Goal: Task Accomplishment & Management: Use online tool/utility

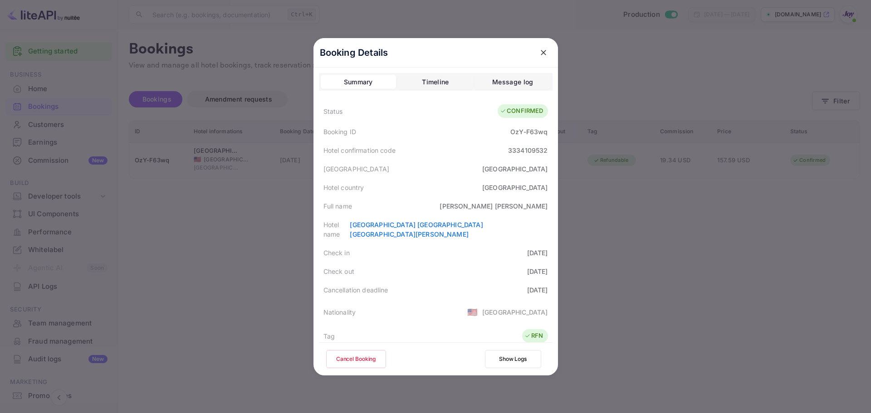
scroll to position [220, 0]
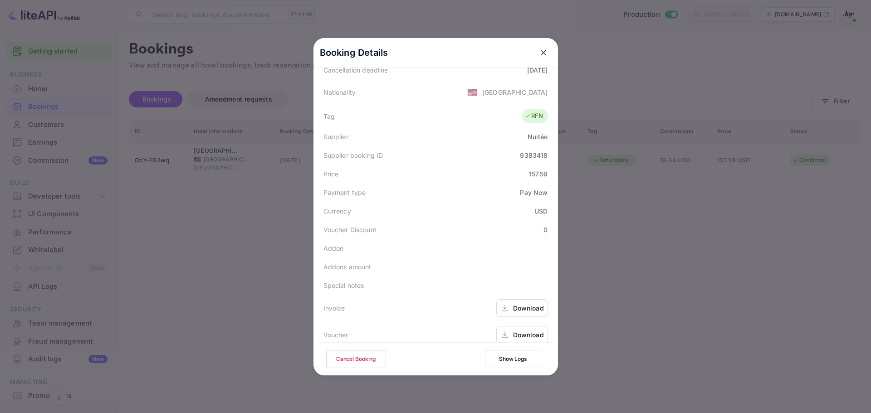
click at [249, 202] on div at bounding box center [435, 206] width 871 height 413
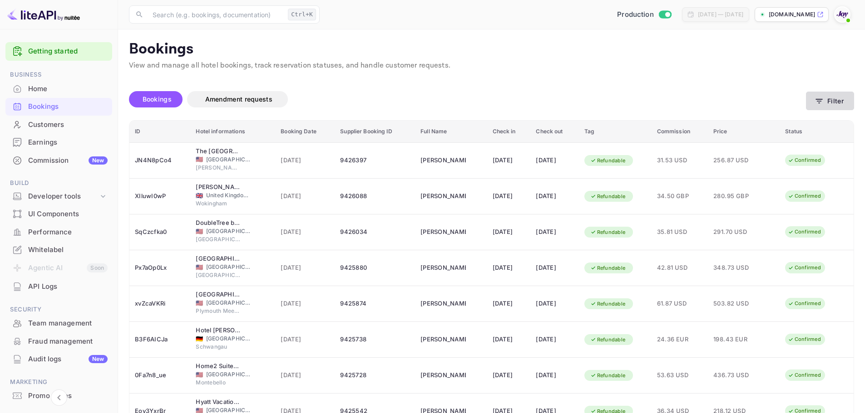
click at [834, 101] on button "Filter" at bounding box center [830, 101] width 48 height 19
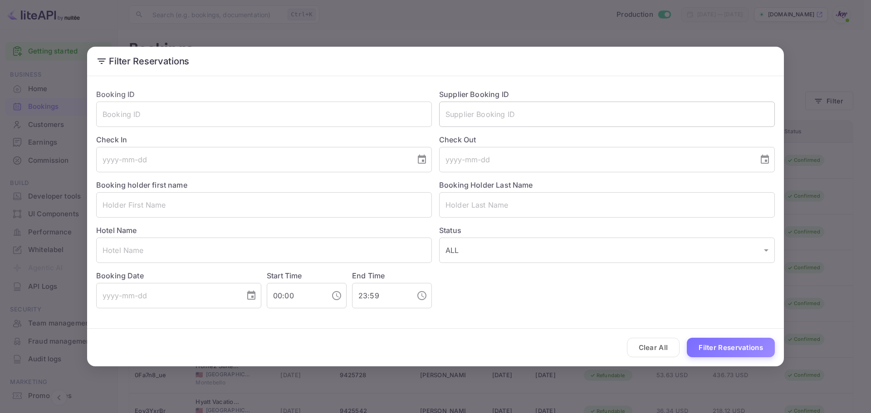
click at [521, 114] on input "text" at bounding box center [607, 114] width 336 height 25
paste input "9425542"
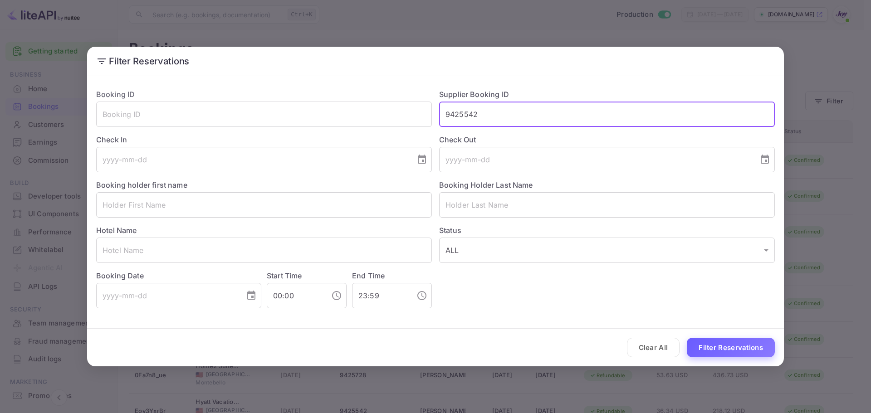
type input "9425542"
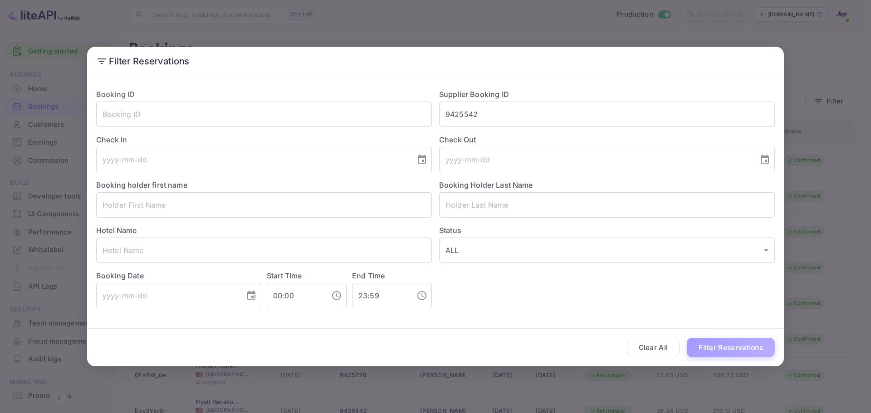
drag, startPoint x: 742, startPoint y: 351, endPoint x: 748, endPoint y: 349, distance: 7.2
click at [742, 350] on button "Filter Reservations" at bounding box center [731, 348] width 88 height 20
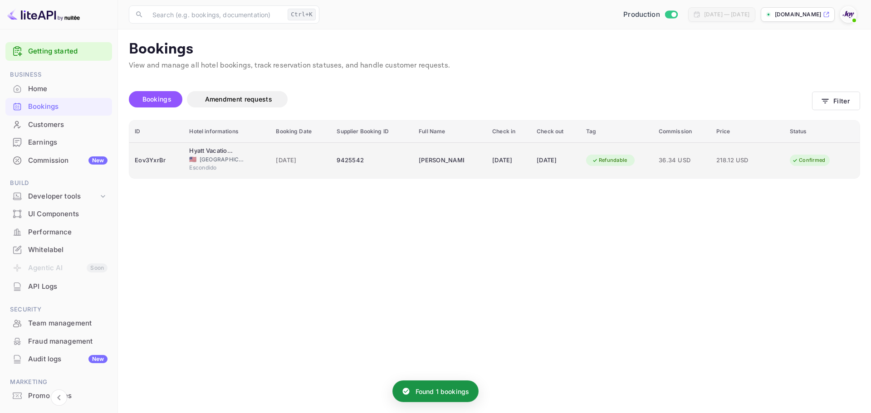
click at [160, 167] on div "Eov3YxrBr" at bounding box center [157, 160] width 44 height 15
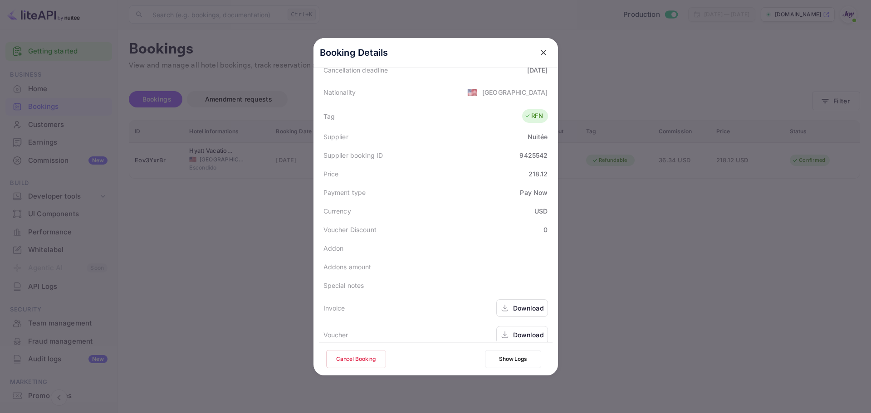
scroll to position [129, 0]
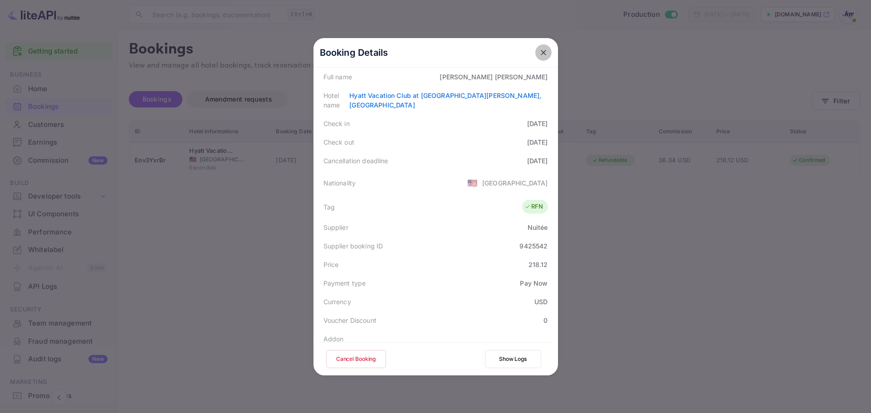
click at [540, 51] on icon "close" at bounding box center [543, 52] width 9 height 9
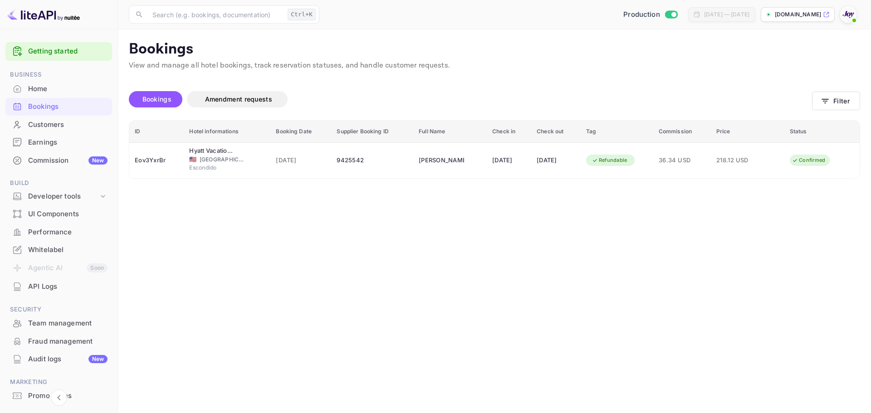
drag, startPoint x: 558, startPoint y: 248, endPoint x: 444, endPoint y: 218, distance: 117.3
click at [553, 248] on main "Bookings View and manage all hotel bookings, track reservation statuses, and ha…" at bounding box center [494, 221] width 753 height 384
click at [848, 101] on button "Filter" at bounding box center [836, 101] width 48 height 19
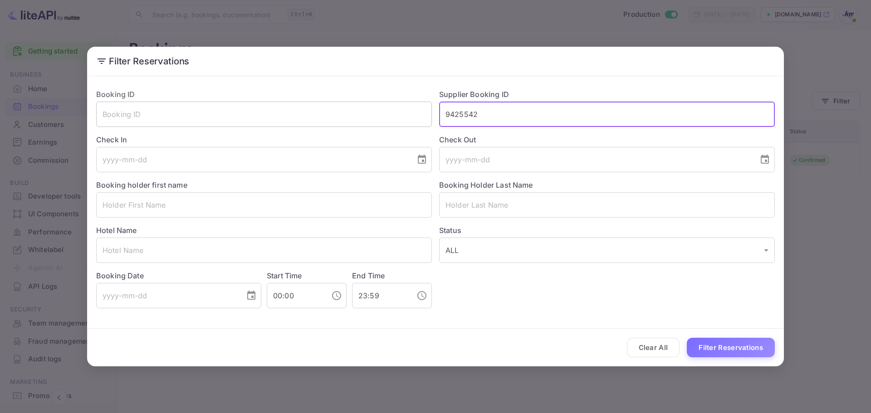
drag, startPoint x: 492, startPoint y: 111, endPoint x: 384, endPoint y: 113, distance: 108.0
click at [384, 113] on div "Booking ID ​ Supplier Booking ID 9425542 ​ Check In ​ Check Out ​ Booking holde…" at bounding box center [432, 195] width 686 height 227
paste input "9423323"
type input "9423323"
click at [729, 350] on button "Filter Reservations" at bounding box center [731, 348] width 88 height 20
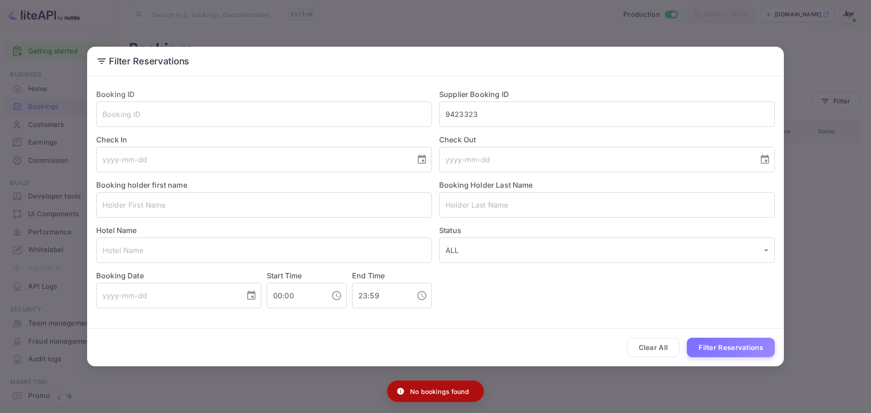
click at [654, 348] on button "Clear All" at bounding box center [653, 348] width 53 height 20
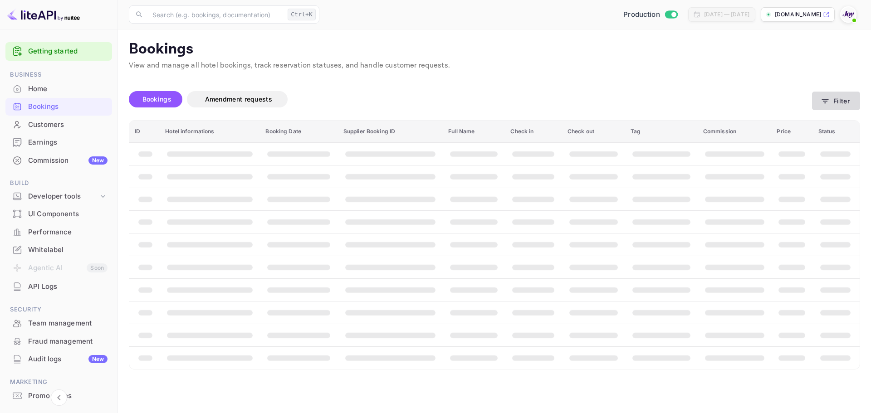
click at [841, 102] on button "Filter" at bounding box center [836, 101] width 48 height 19
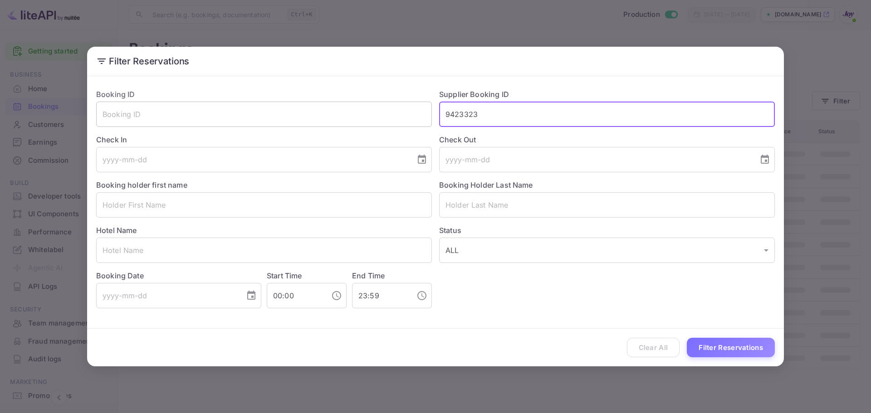
drag, startPoint x: 477, startPoint y: 113, endPoint x: 401, endPoint y: 114, distance: 75.3
click at [401, 113] on div "Booking ID ​ Supplier Booking ID 9423323 ​ Check In ​ Check Out ​ Booking holde…" at bounding box center [432, 195] width 686 height 227
drag, startPoint x: 481, startPoint y: 116, endPoint x: 410, endPoint y: 120, distance: 70.9
click at [410, 120] on div "Booking ID ​ Supplier Booking ID 9423323 ​ Check In ​ Check Out ​ Booking holde…" at bounding box center [432, 195] width 686 height 227
paste input "9423323"
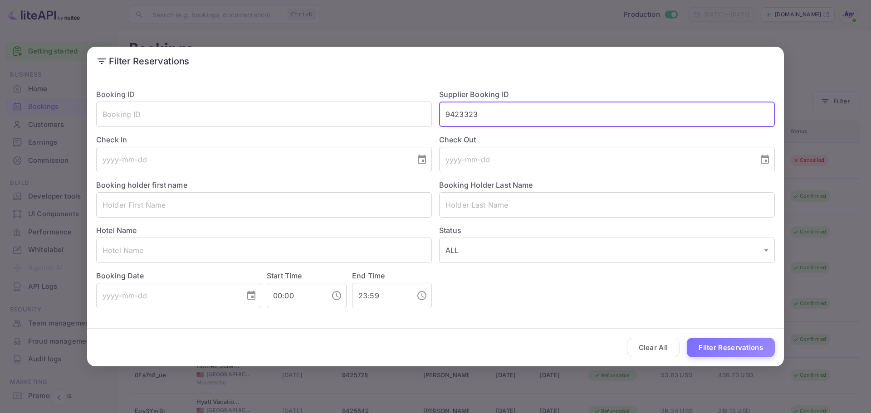
click at [450, 113] on input "9423323" at bounding box center [607, 114] width 336 height 25
type input "9423323"
click at [729, 347] on button "Filter Reservations" at bounding box center [731, 348] width 88 height 20
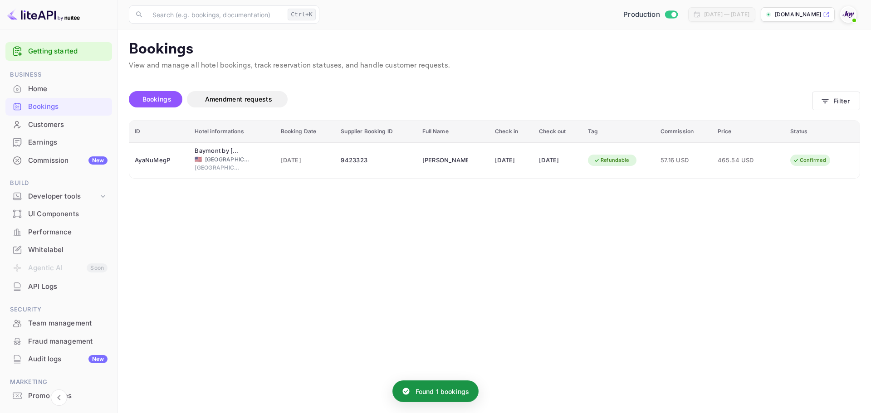
click at [168, 178] on div "ID Hotel informations Booking Date Supplier Booking ID Full Name Check in Check…" at bounding box center [495, 149] width 732 height 59
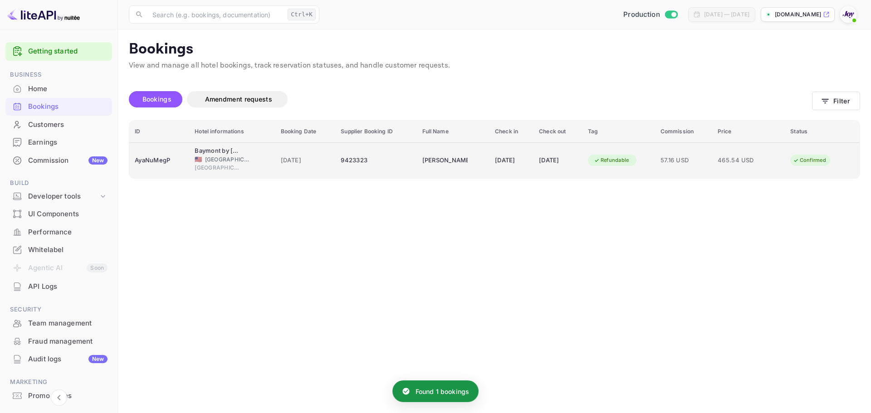
click at [167, 172] on td "AyaNuMegP" at bounding box center [159, 161] width 60 height 36
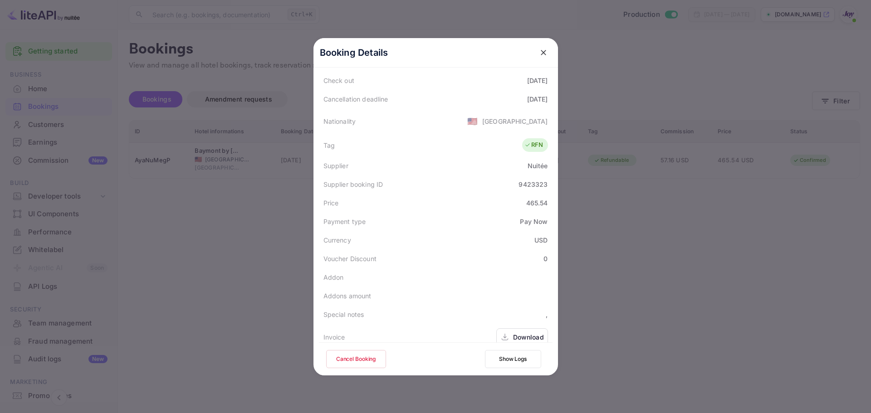
scroll to position [220, 0]
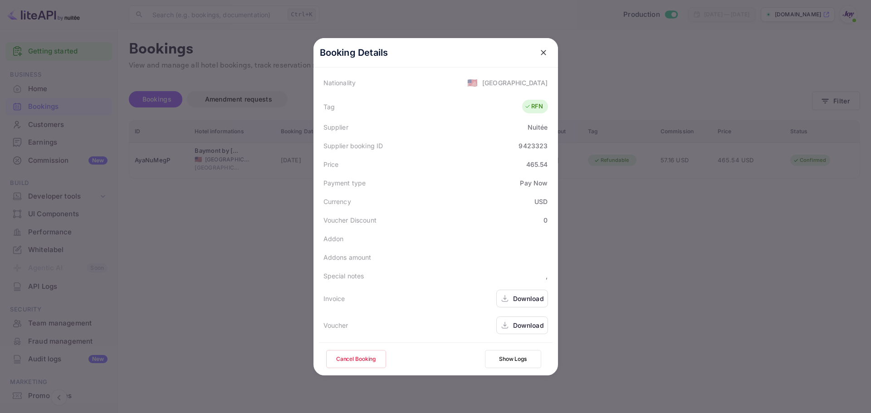
click at [527, 325] on div "Download" at bounding box center [528, 326] width 31 height 10
click at [541, 51] on icon "close" at bounding box center [543, 52] width 5 height 5
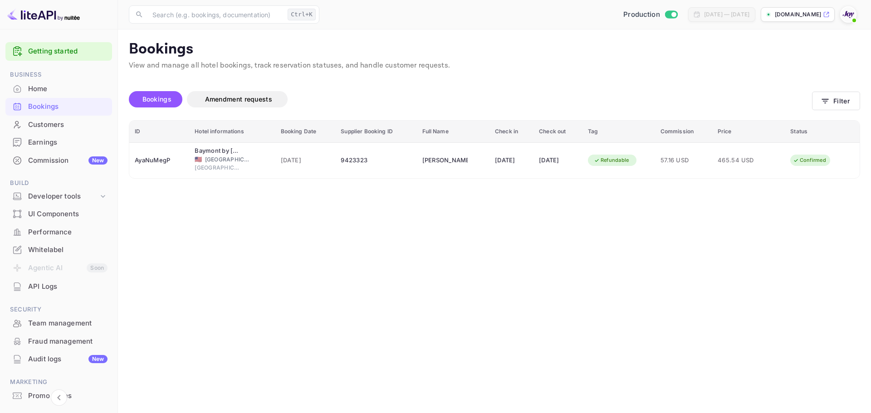
drag, startPoint x: 297, startPoint y: 232, endPoint x: 257, endPoint y: 221, distance: 41.0
click at [297, 232] on main "Bookings View and manage all hotel bookings, track reservation statuses, and ha…" at bounding box center [494, 221] width 753 height 384
click at [849, 103] on button "Filter" at bounding box center [836, 101] width 48 height 19
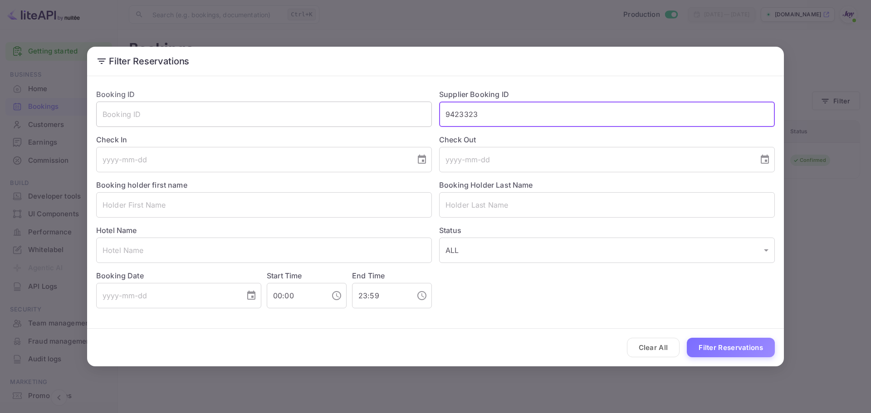
drag, startPoint x: 505, startPoint y: 110, endPoint x: 422, endPoint y: 119, distance: 83.5
click at [422, 119] on div "Booking ID ​ Supplier Booking ID 9423323 ​ Check In ​ Check Out ​ Booking holde…" at bounding box center [432, 195] width 686 height 227
paste input "7725767"
type input "7725767"
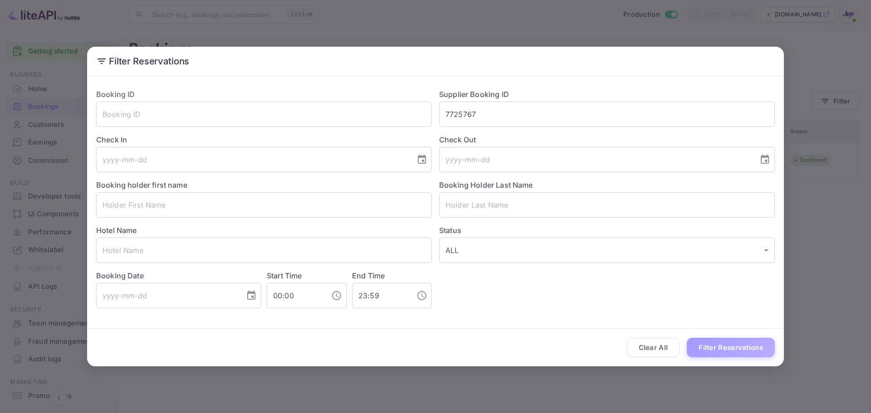
click at [742, 351] on button "Filter Reservations" at bounding box center [731, 348] width 88 height 20
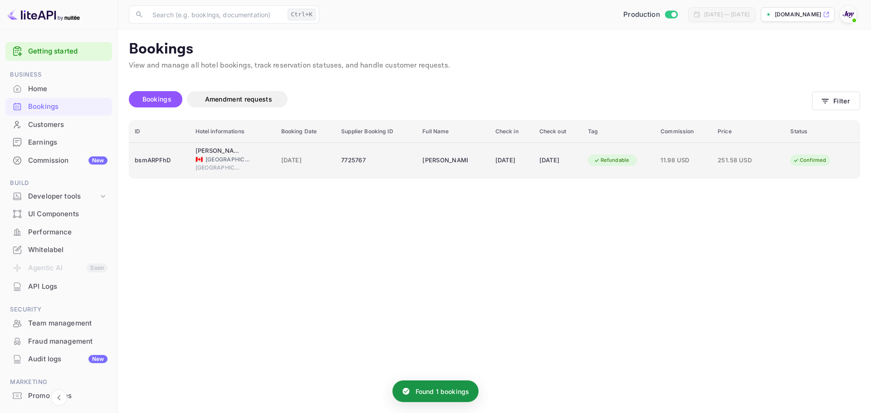
click at [158, 172] on td "bsmARPFhD" at bounding box center [159, 161] width 61 height 36
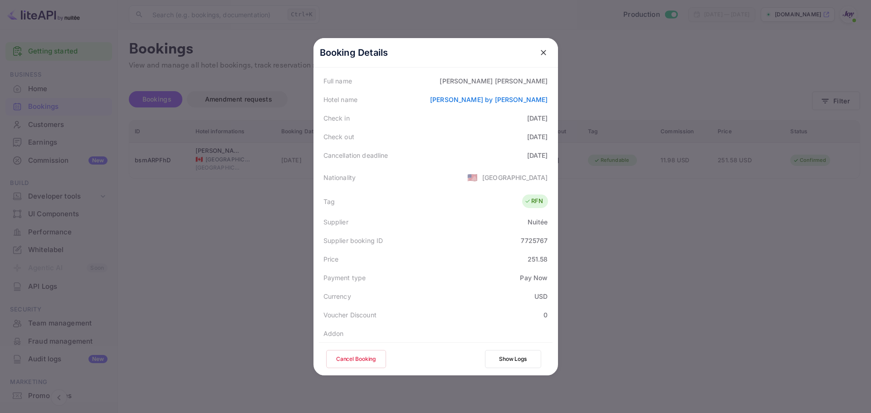
scroll to position [136, 0]
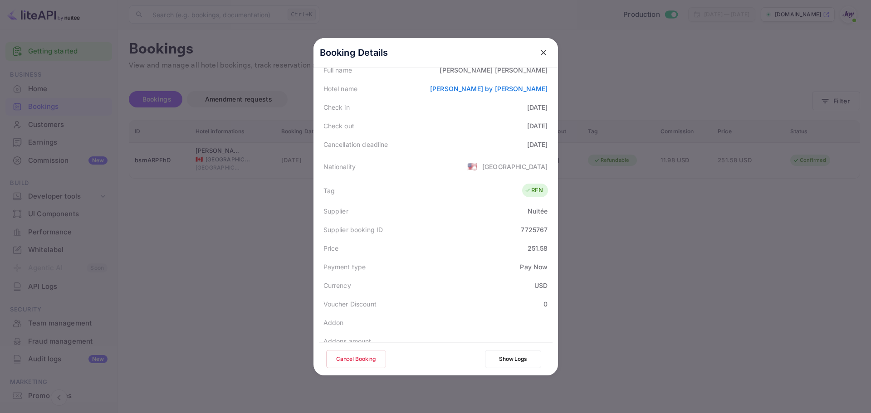
click at [258, 238] on div at bounding box center [435, 206] width 871 height 413
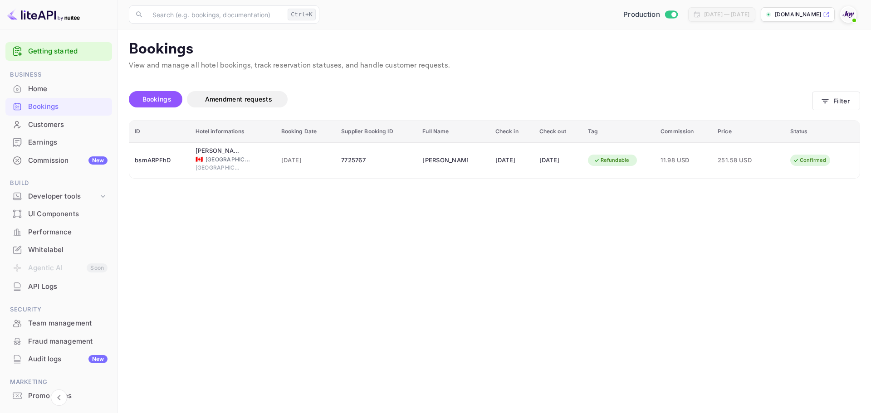
click at [81, 108] on div "Bookings" at bounding box center [67, 107] width 79 height 10
click at [847, 106] on button "Filter" at bounding box center [836, 101] width 48 height 19
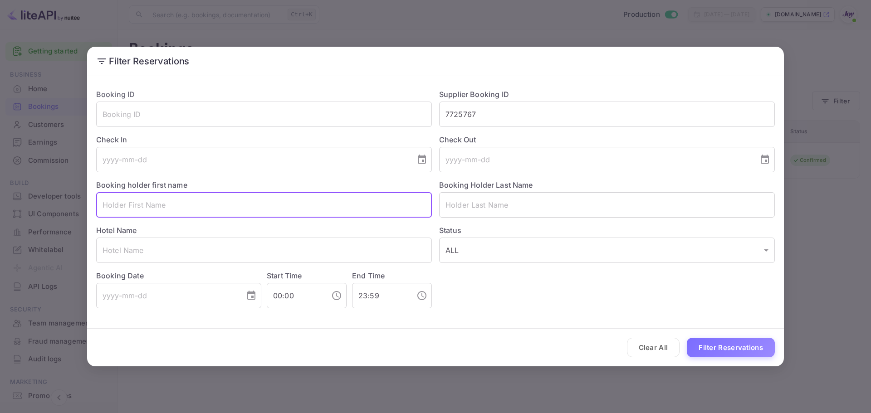
click at [177, 207] on input "text" at bounding box center [264, 204] width 336 height 25
paste input "[PERSON_NAME]"
drag, startPoint x: 123, startPoint y: 206, endPoint x: 170, endPoint y: 206, distance: 47.2
click at [170, 206] on input "[PERSON_NAME]" at bounding box center [264, 204] width 336 height 25
type input "[PERSON_NAME]"
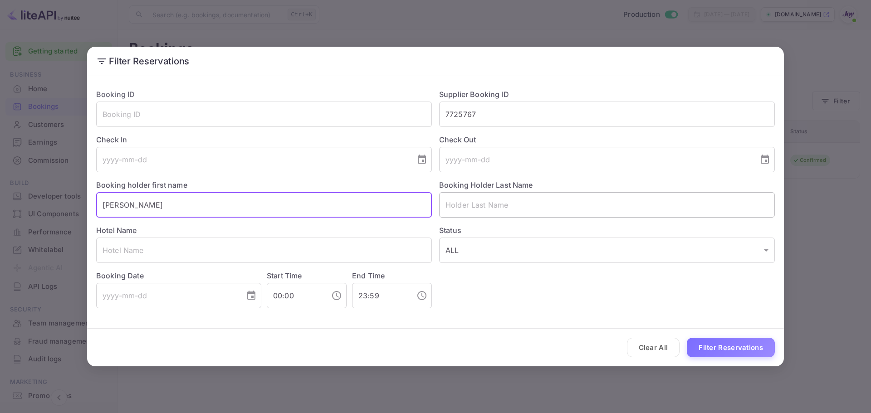
click at [469, 210] on input "text" at bounding box center [607, 204] width 336 height 25
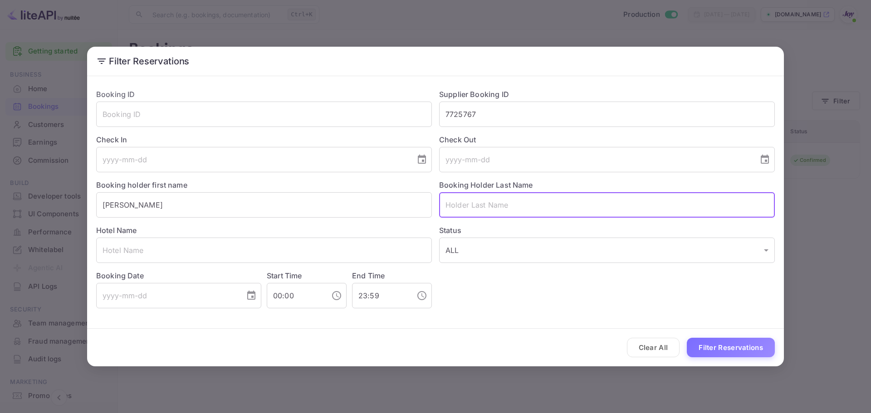
paste input "[PERSON_NAME]"
drag, startPoint x: 467, startPoint y: 204, endPoint x: 413, endPoint y: 210, distance: 54.7
click at [413, 210] on div "Booking ID ​ Supplier Booking ID 7725767 ​ Check In ​ Check Out ​ Booking holde…" at bounding box center [432, 195] width 686 height 227
type input "[PERSON_NAME]"
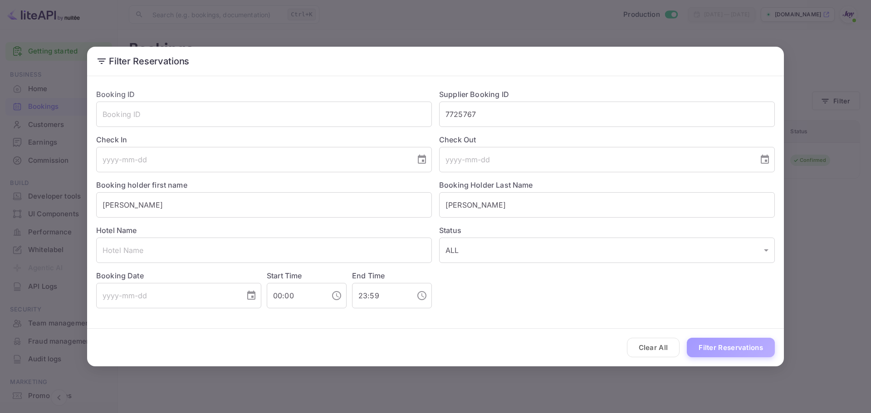
click at [725, 354] on button "Filter Reservations" at bounding box center [731, 348] width 88 height 20
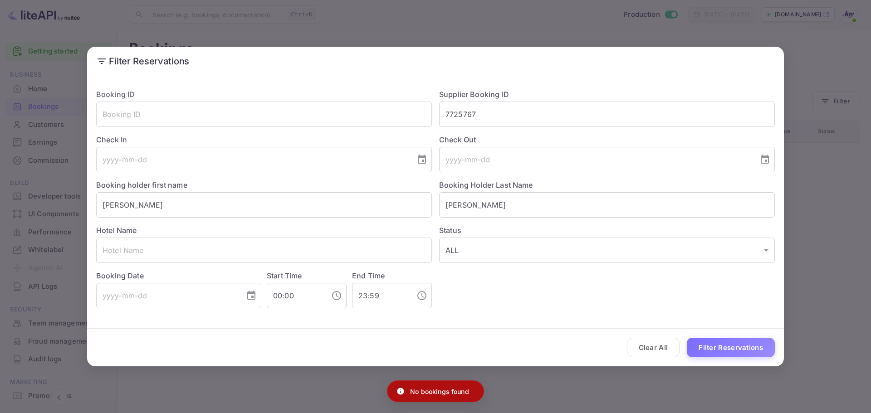
click at [660, 348] on button "Clear All" at bounding box center [653, 348] width 53 height 20
